Goal: Book appointment/travel/reservation: Book appointment/travel/reservation

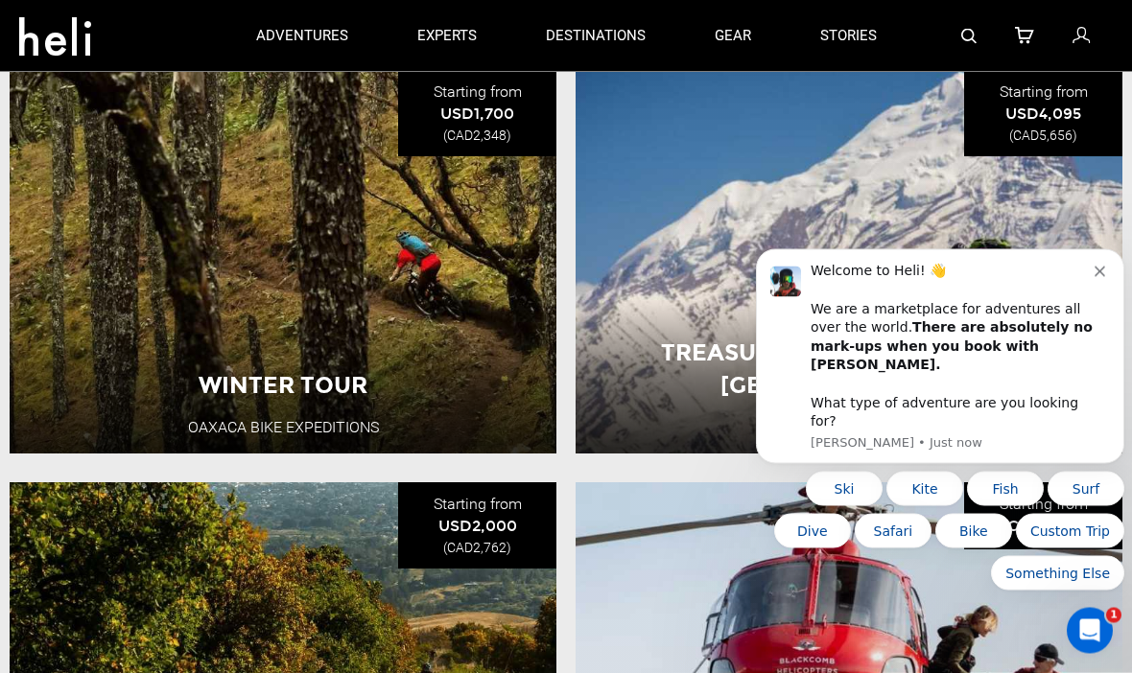
scroll to position [682, 0]
click at [288, 415] on button "View Adventure" at bounding box center [283, 391] width 192 height 48
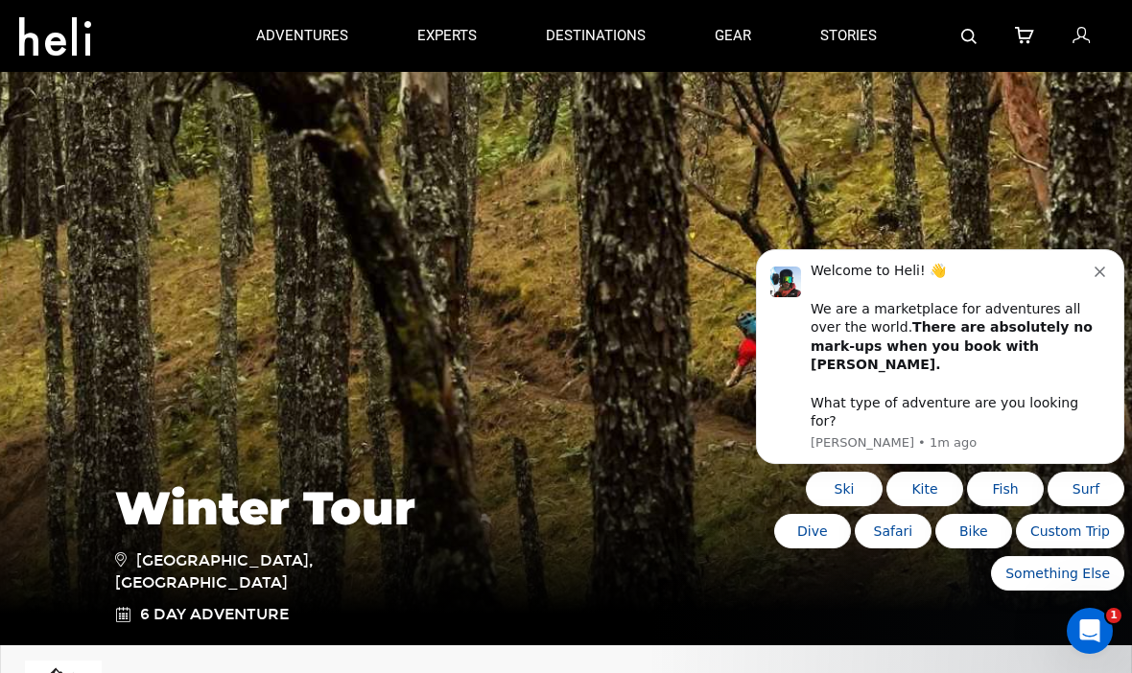
click at [1090, 312] on div "Welcome to Heli! 👋 We are a marketplace for adventures all over the world. Ther…" at bounding box center [952, 346] width 284 height 169
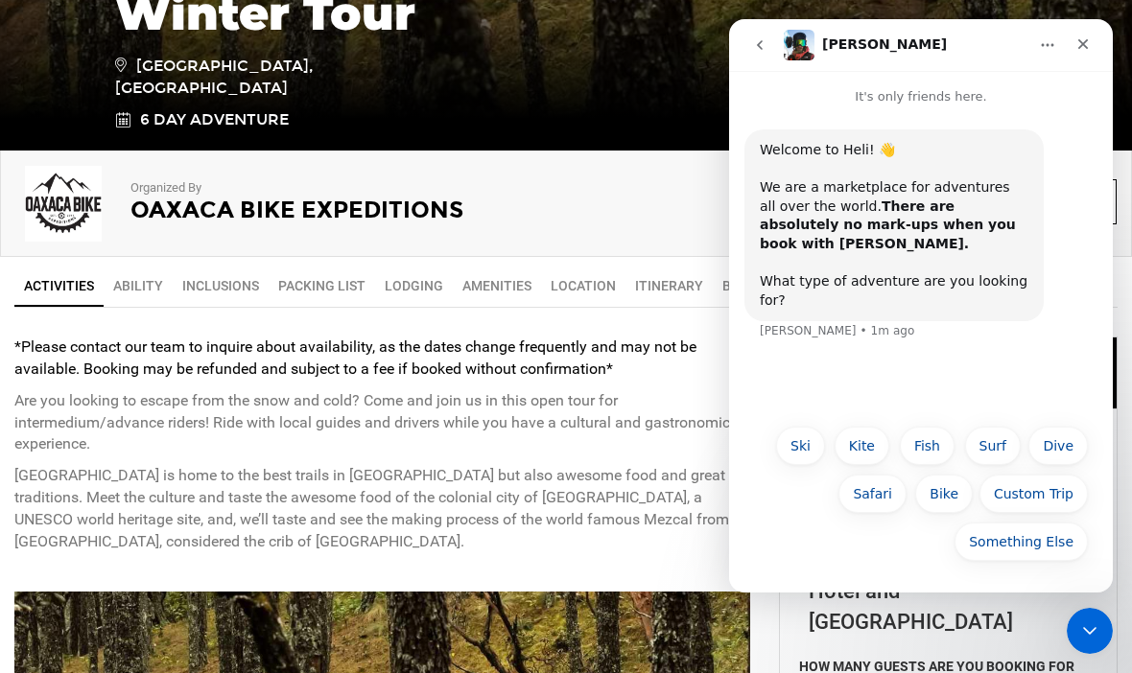
scroll to position [492, 0]
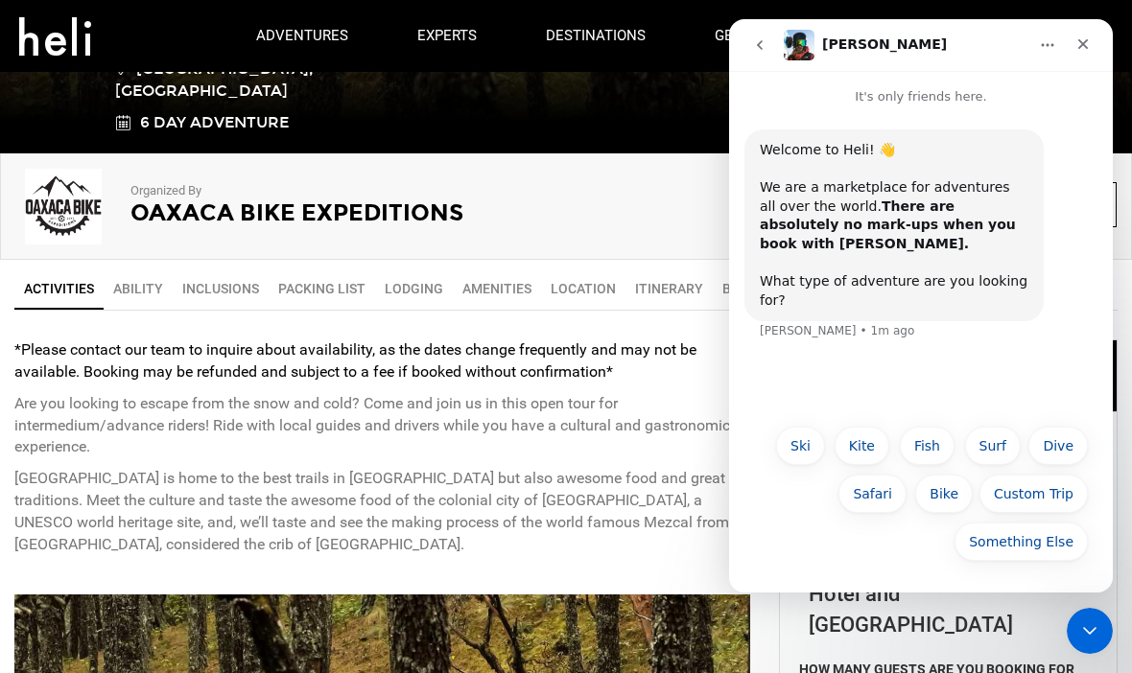
click at [1080, 42] on icon "Close" at bounding box center [1083, 44] width 11 height 11
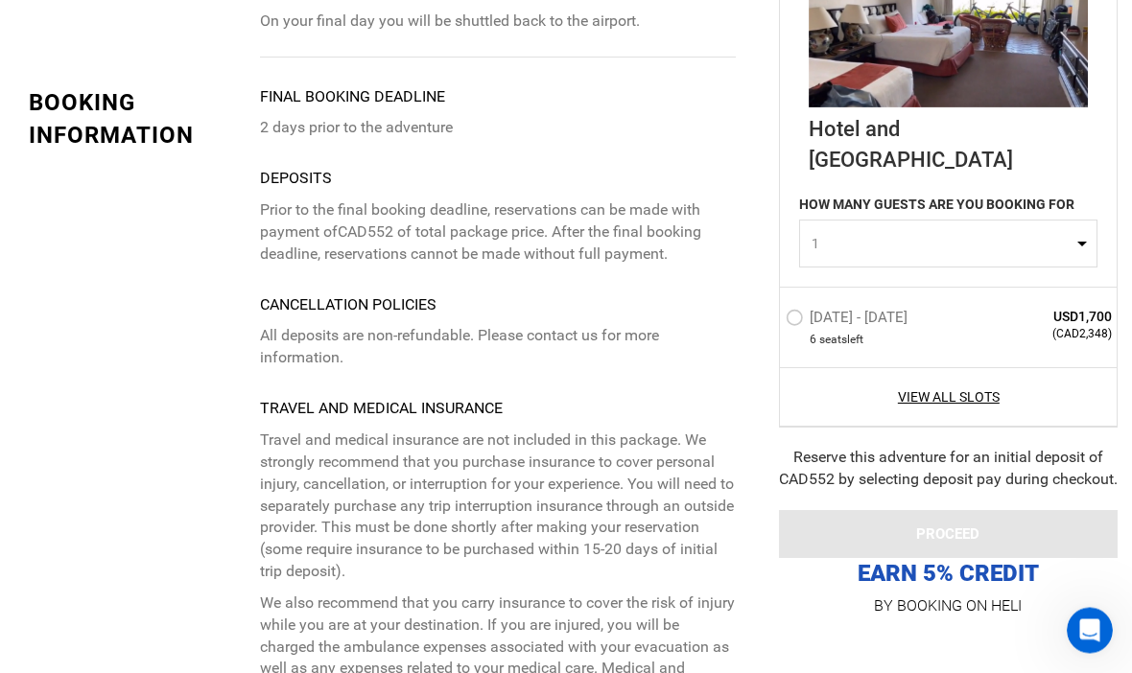
scroll to position [4604, 0]
click at [957, 391] on link "View All Slots" at bounding box center [948, 397] width 326 height 19
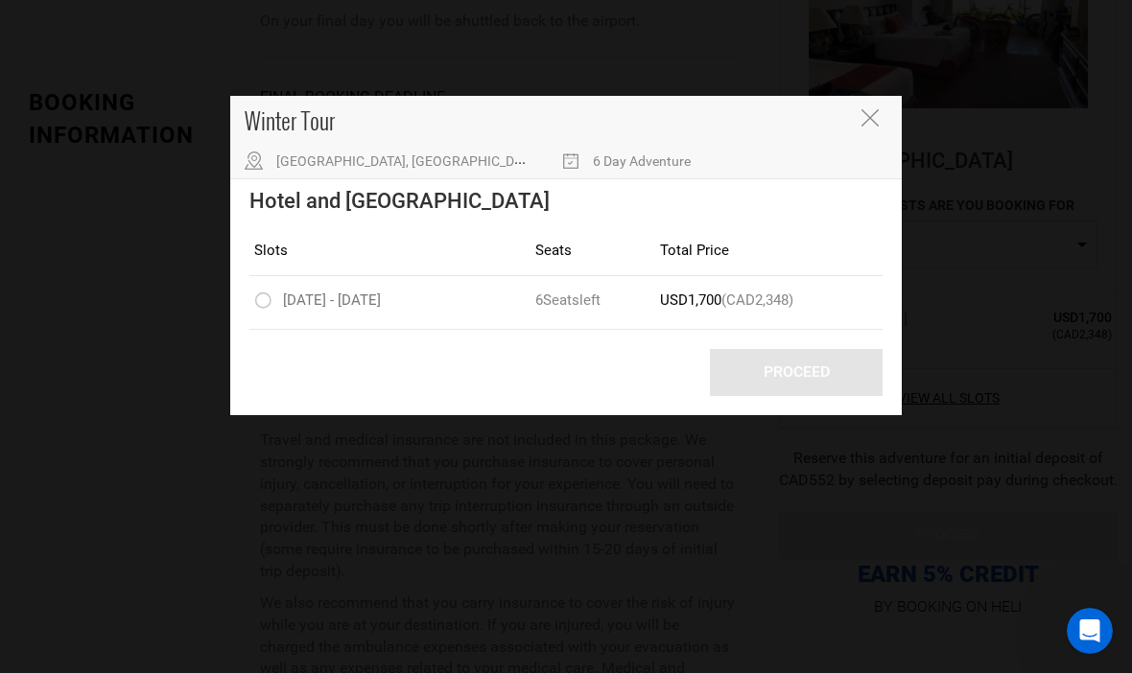
click at [869, 114] on icon "Close" at bounding box center [869, 117] width 17 height 17
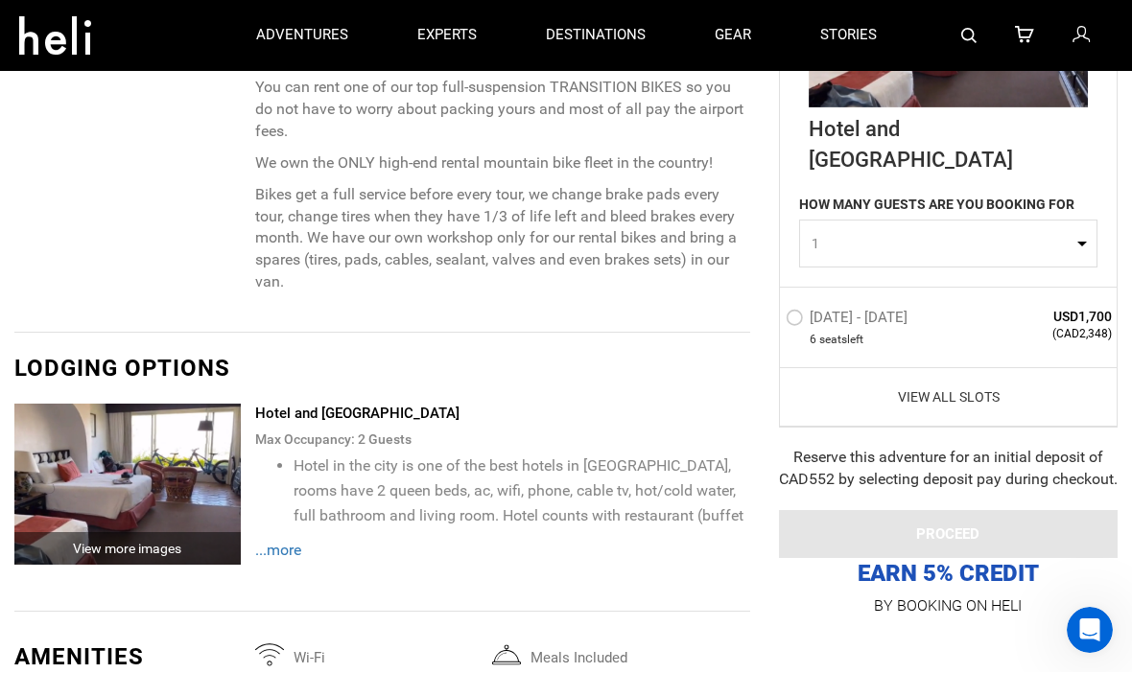
scroll to position [2237, 0]
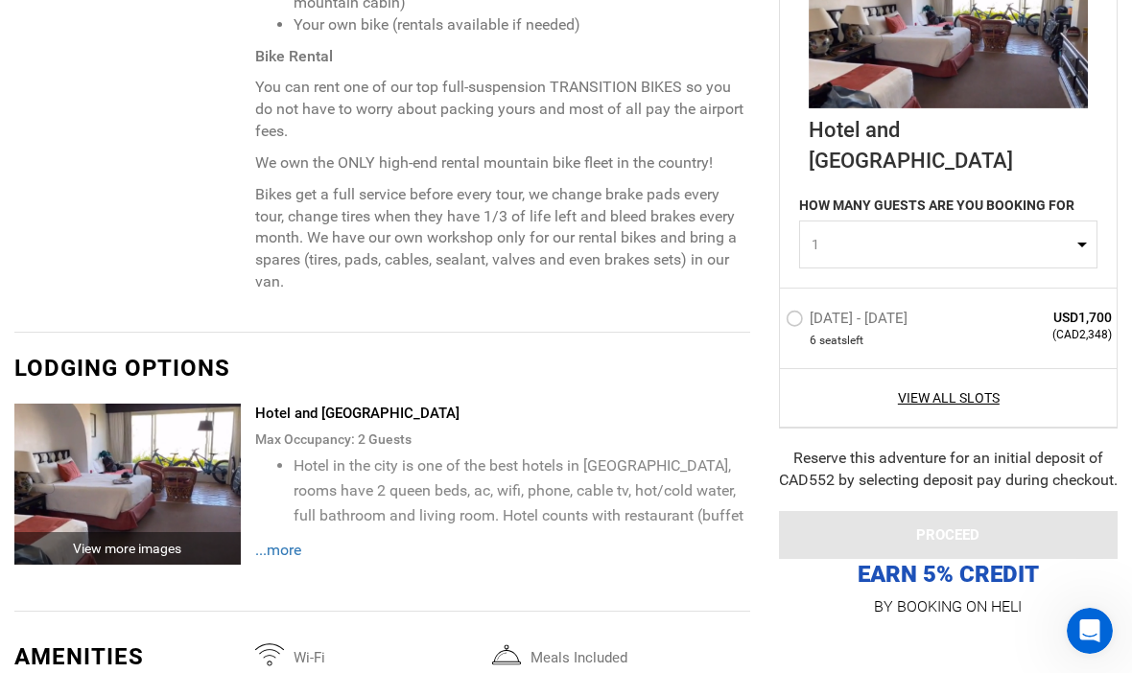
click at [285, 551] on span "...more" at bounding box center [278, 550] width 46 height 18
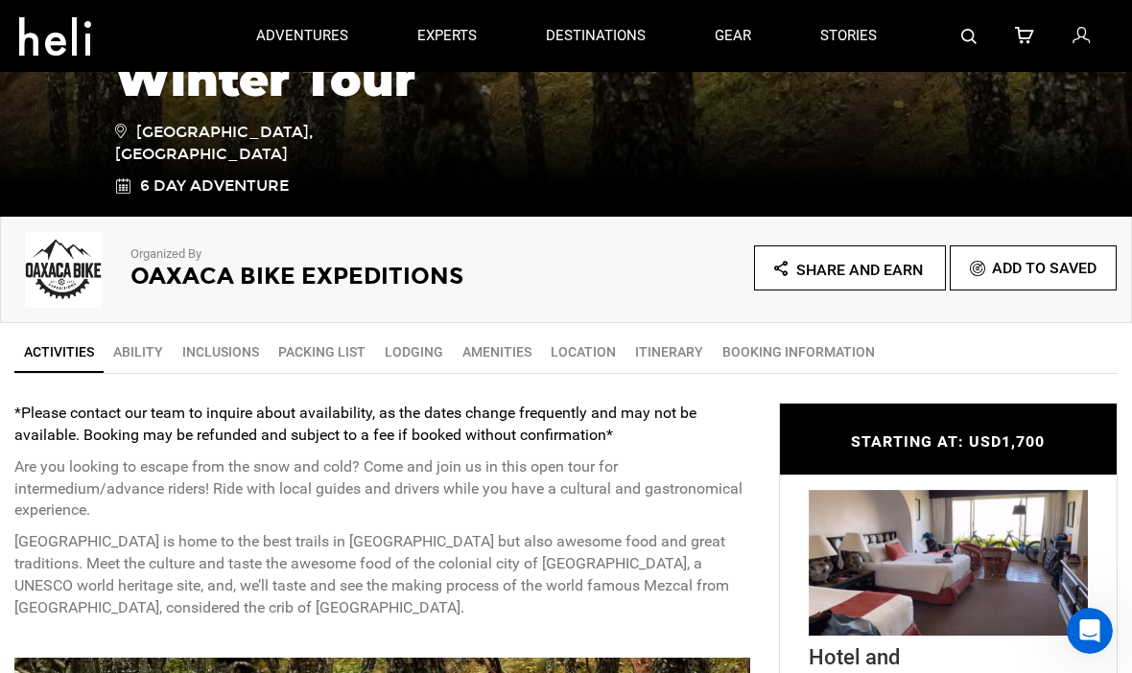
scroll to position [427, 0]
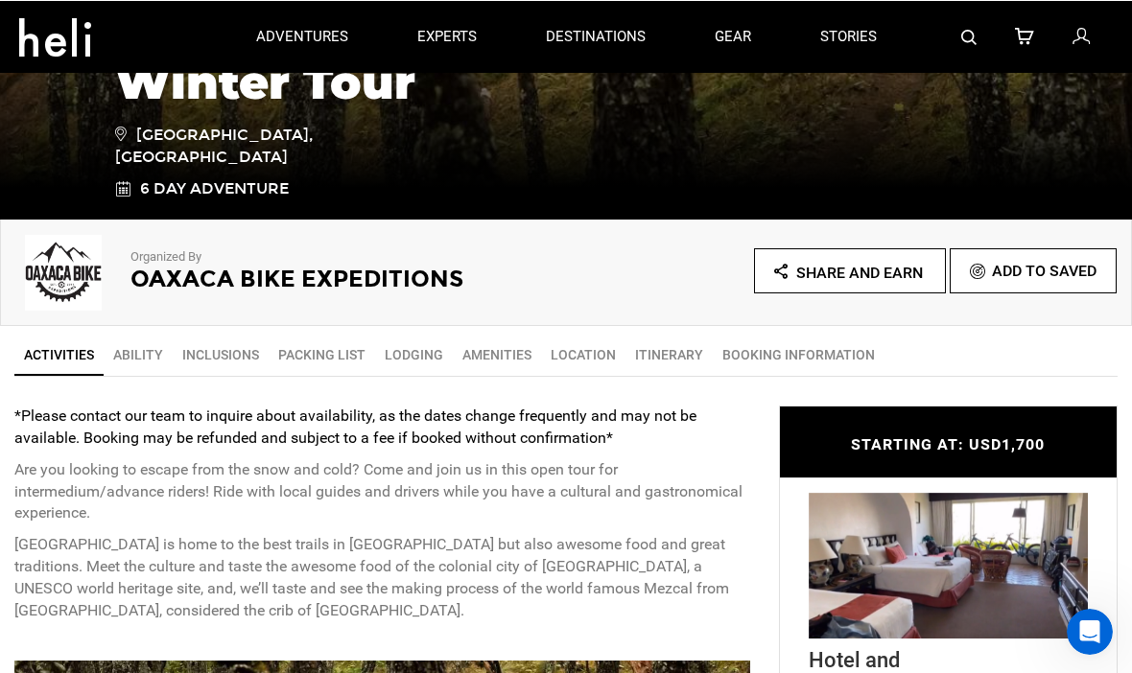
click at [137, 357] on link "Ability" at bounding box center [138, 354] width 69 height 38
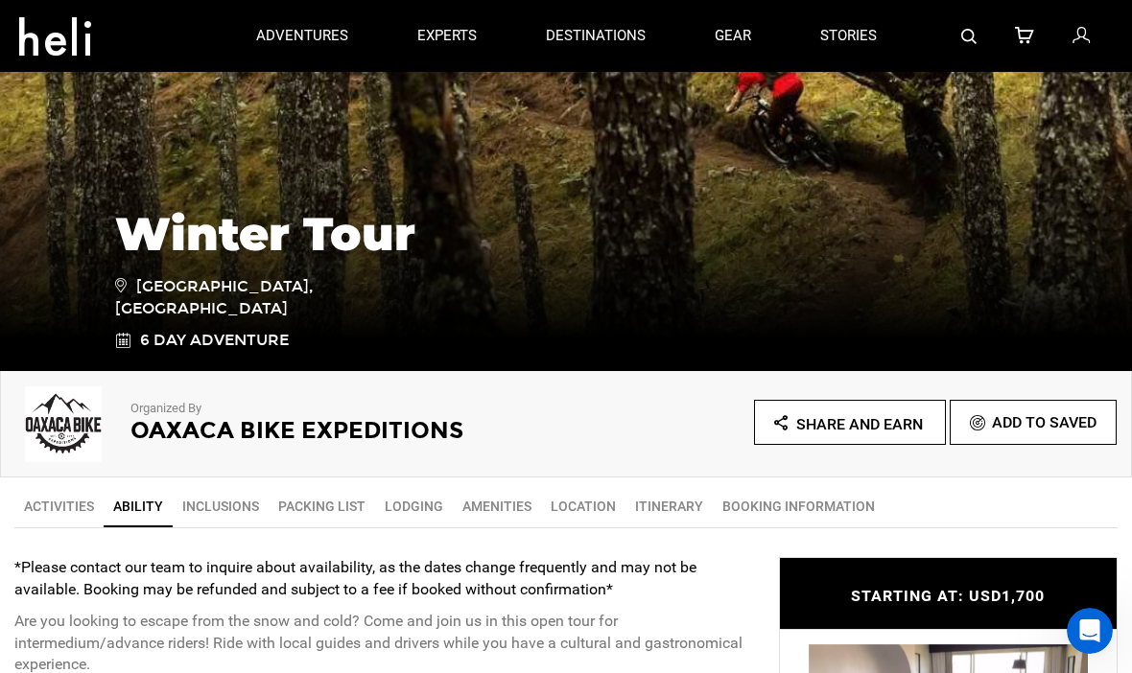
scroll to position [246, 0]
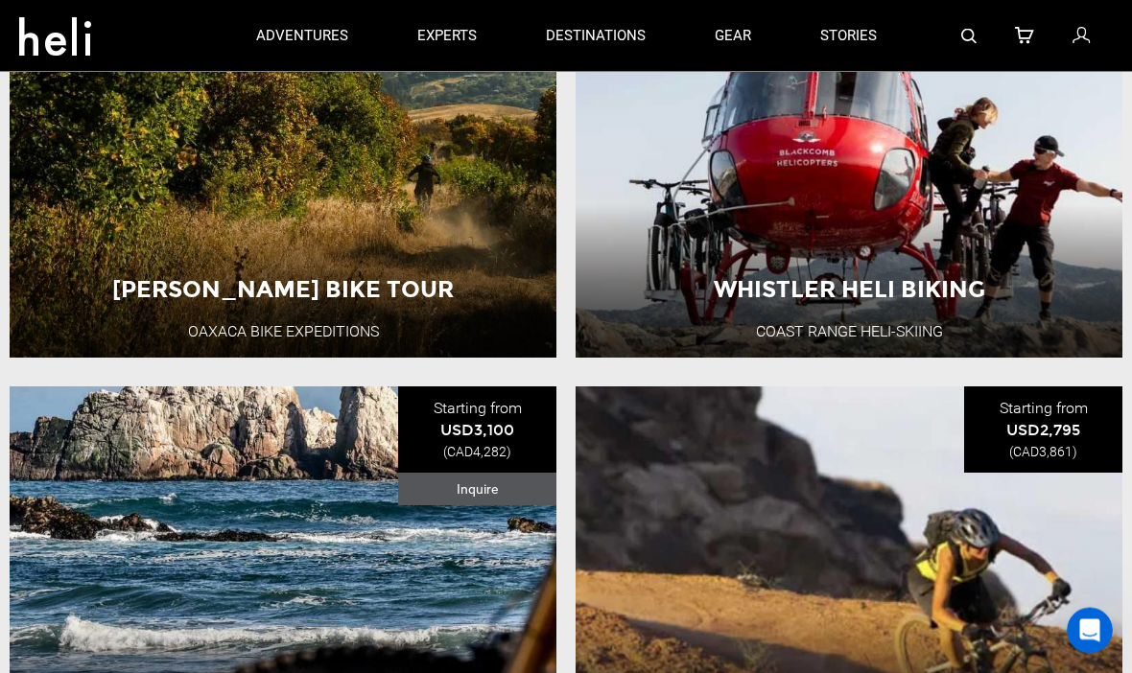
scroll to position [1135, 0]
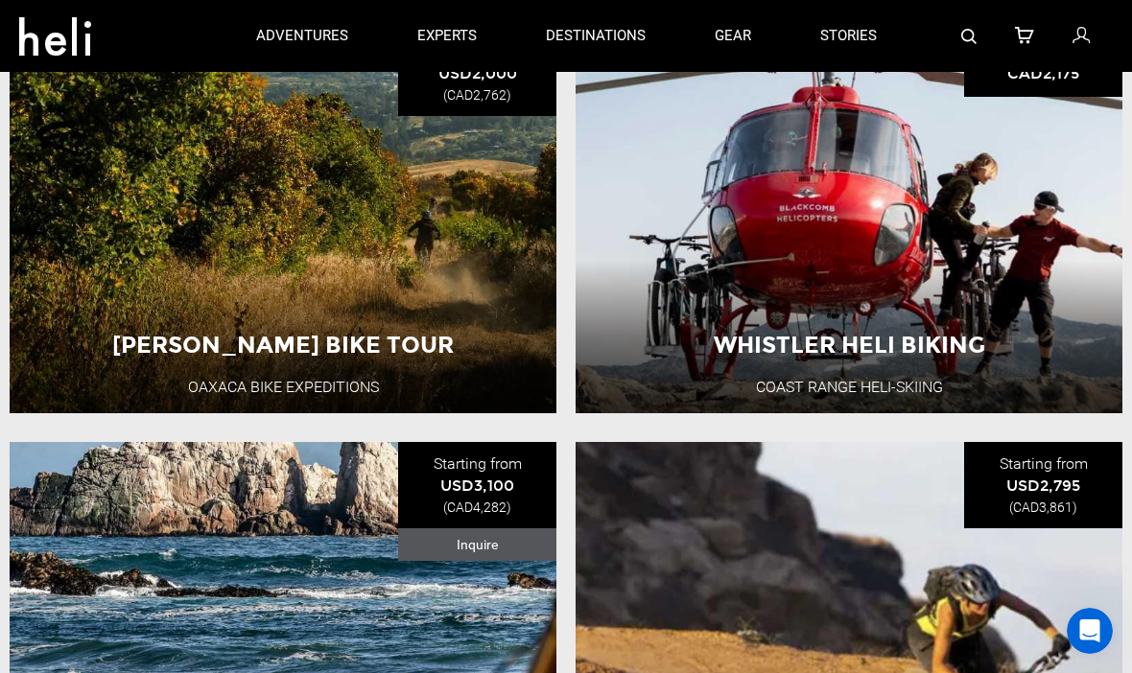
click at [284, 375] on button "View Adventure" at bounding box center [283, 351] width 192 height 48
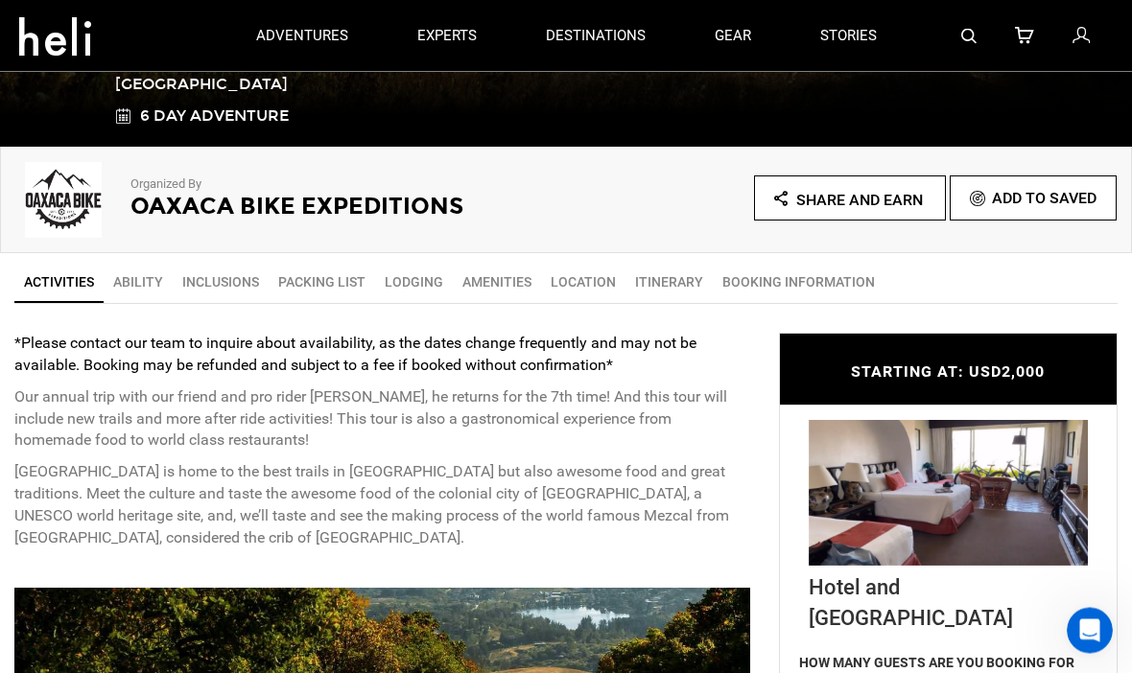
scroll to position [471, 0]
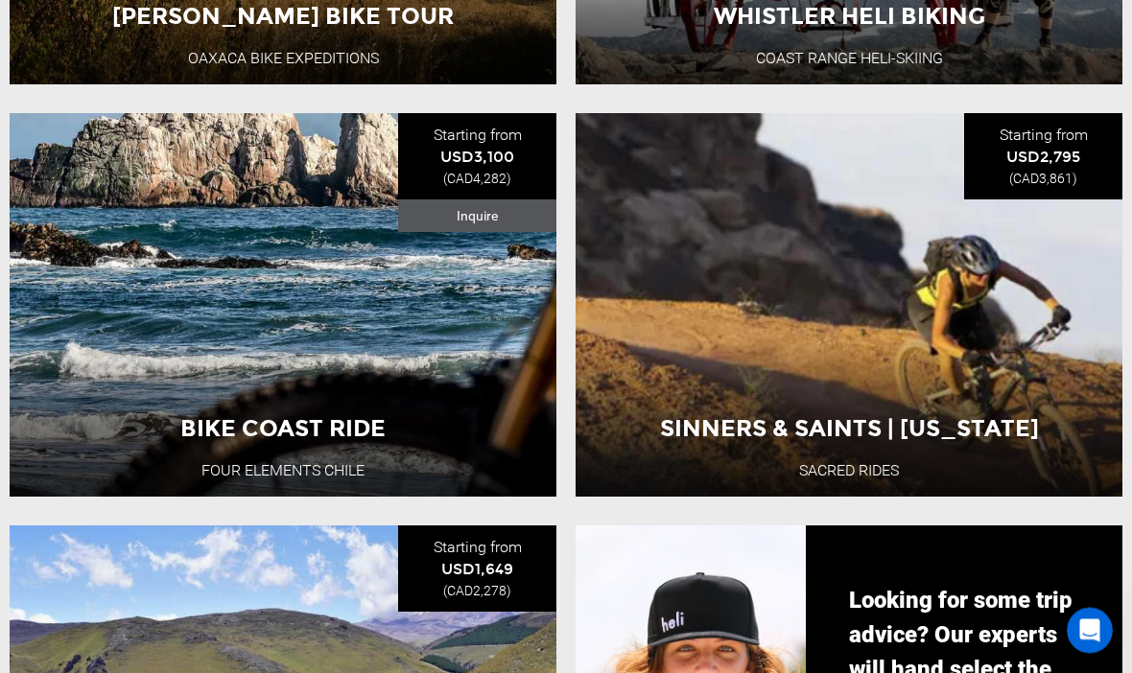
scroll to position [1464, 0]
click at [276, 420] on button "View Adventure" at bounding box center [283, 396] width 192 height 48
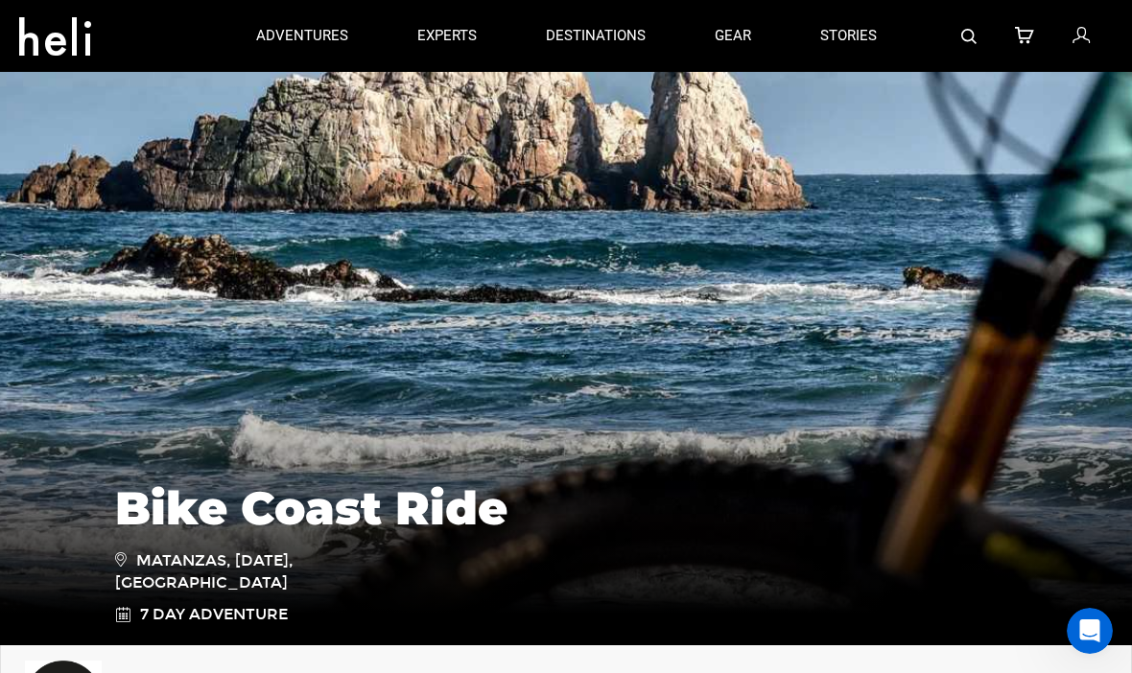
click at [441, 37] on p "experts" at bounding box center [446, 36] width 59 height 20
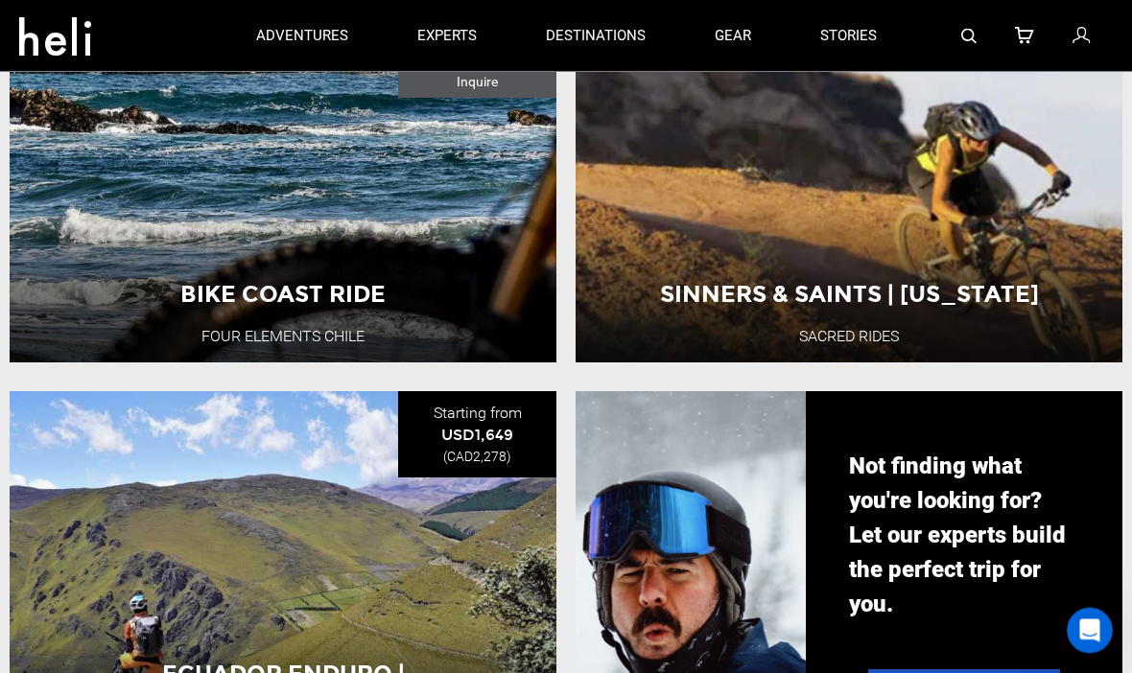
scroll to position [1598, 0]
click at [973, 283] on div "Sinners & Saints | [US_STATE] Sacred Rides [GEOGRAPHIC_DATA] 5 Day Adventure Vi…" at bounding box center [848, 171] width 547 height 384
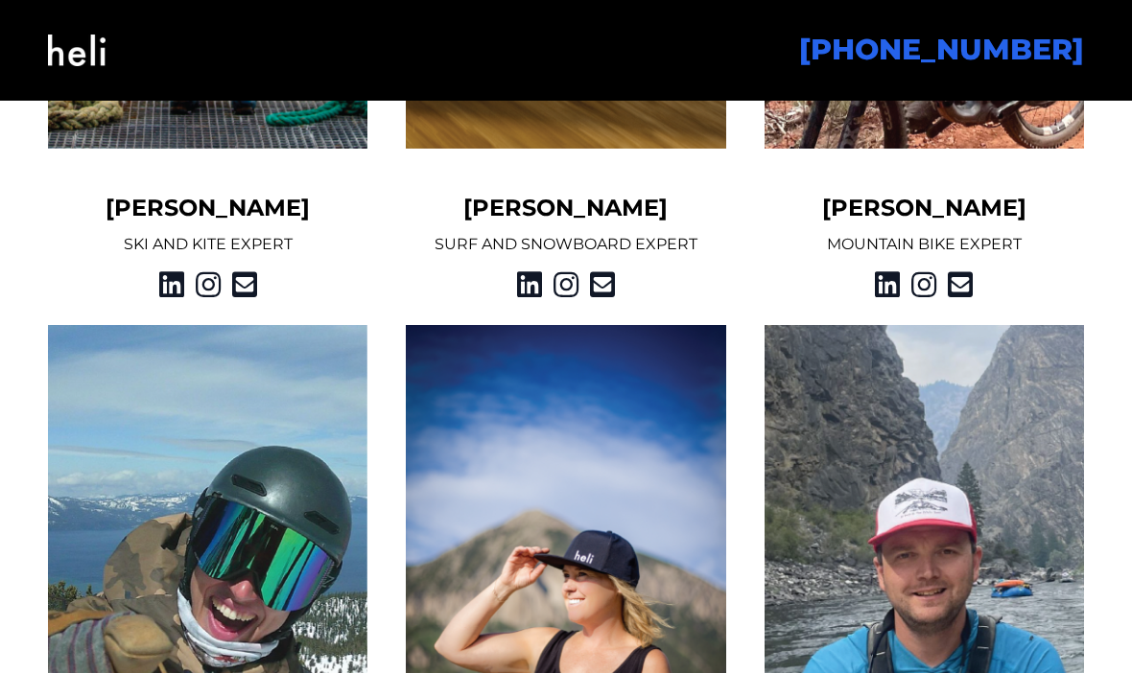
scroll to position [1973, 0]
